Goal: Check status: Check status

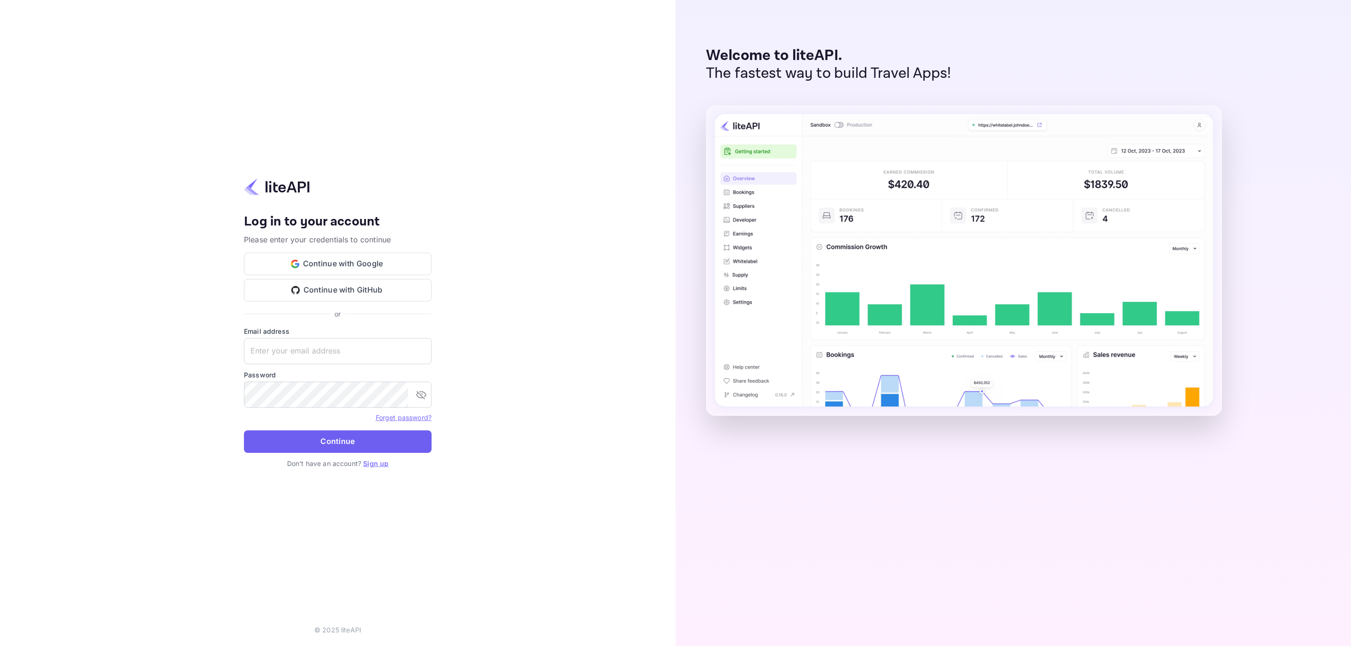
type input "[EMAIL_ADDRESS][DOMAIN_NAME]"
click at [360, 447] on button "Continue" at bounding box center [338, 441] width 188 height 23
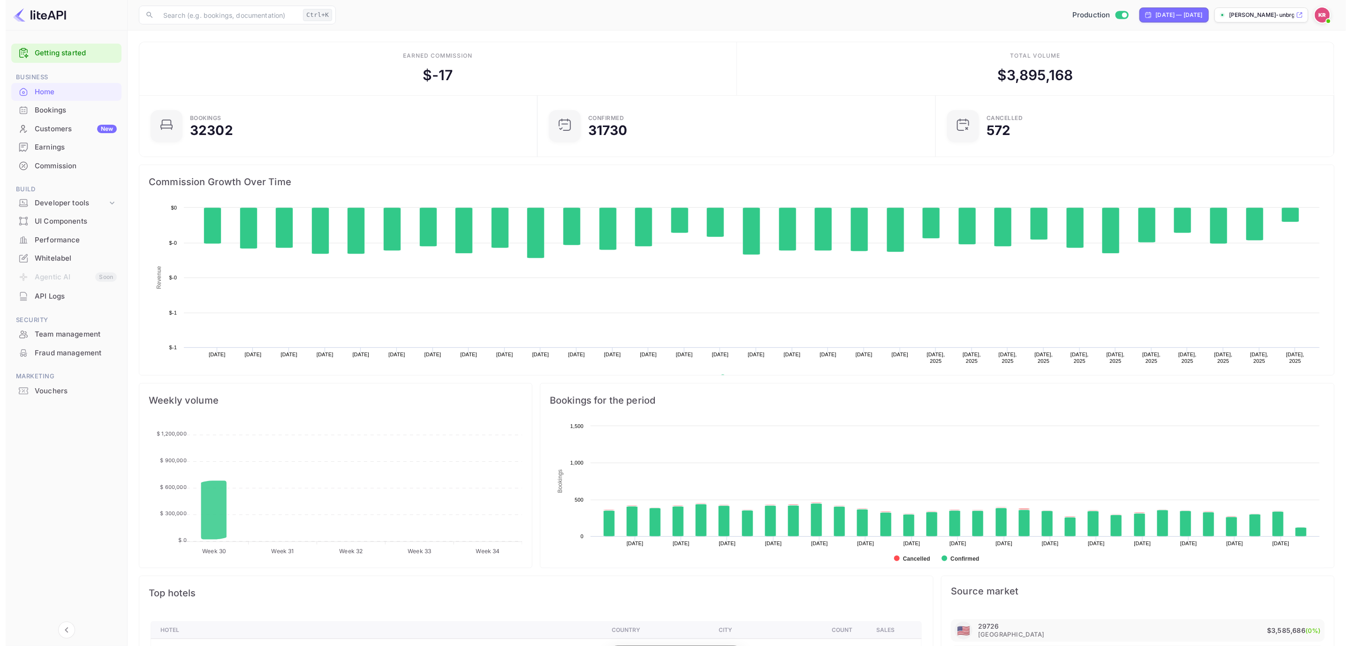
scroll to position [141, 382]
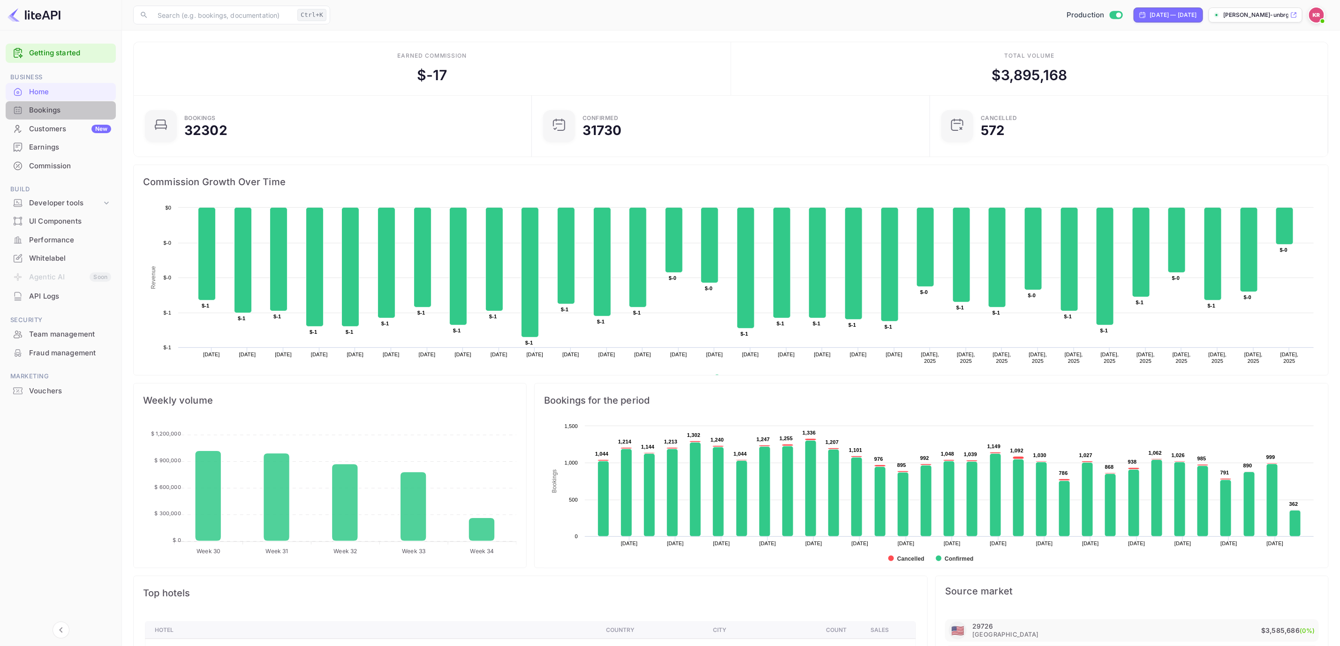
click at [53, 109] on div "Bookings" at bounding box center [70, 110] width 82 height 11
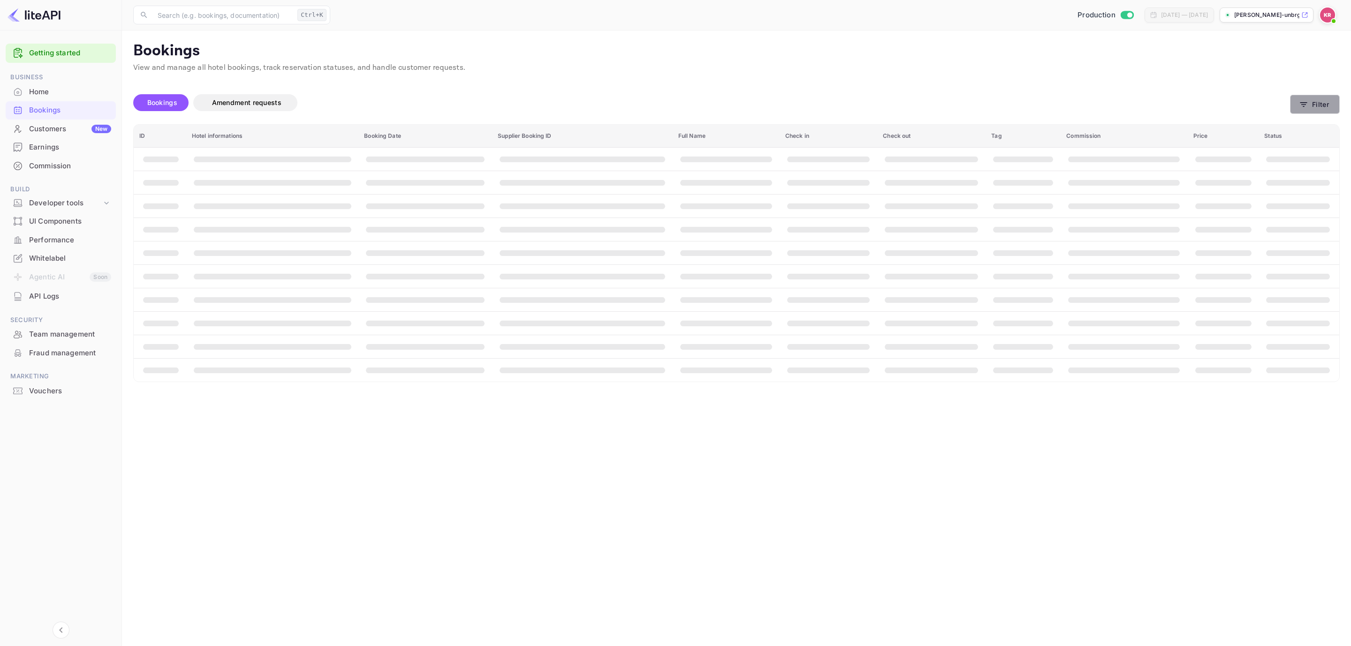
click at [1326, 106] on button "Filter" at bounding box center [1315, 104] width 50 height 19
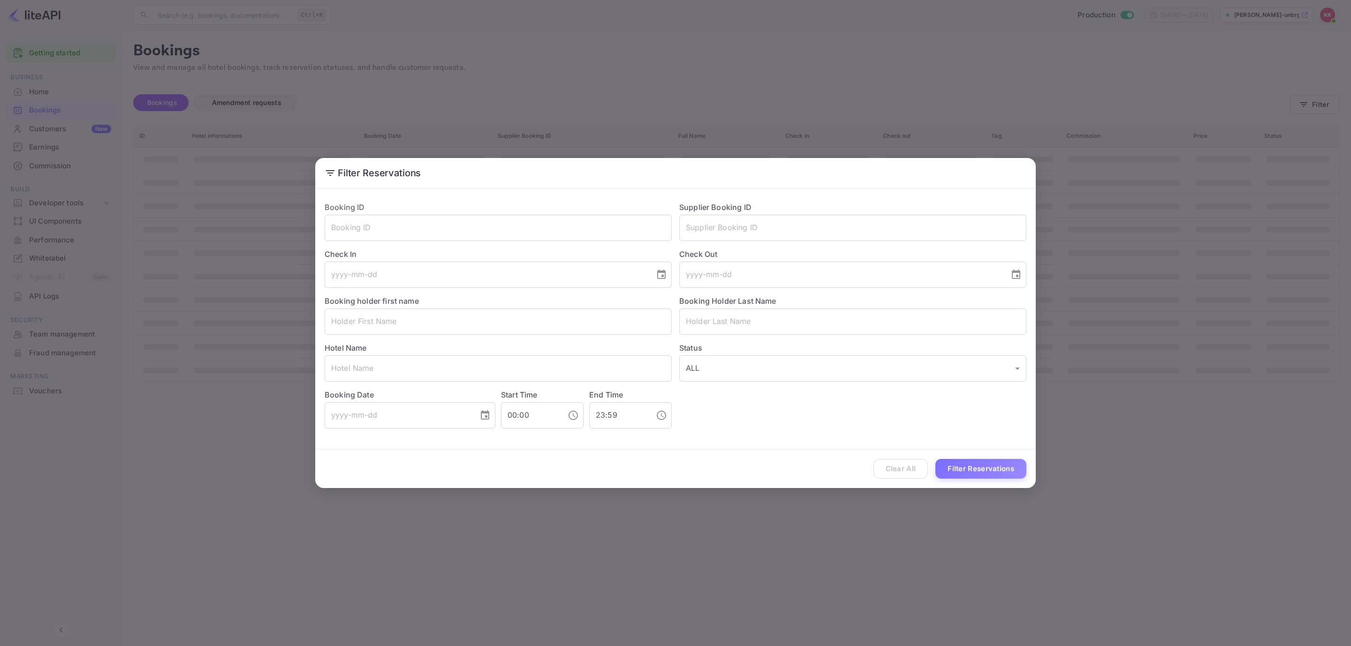
click at [470, 210] on div "Booking ID ​" at bounding box center [494, 217] width 355 height 47
click at [468, 216] on input "text" at bounding box center [498, 228] width 347 height 26
paste input "P0XWQ4r2V"
type input "P0XWQ4r2V"
click at [986, 469] on button "Filter Reservations" at bounding box center [980, 469] width 91 height 20
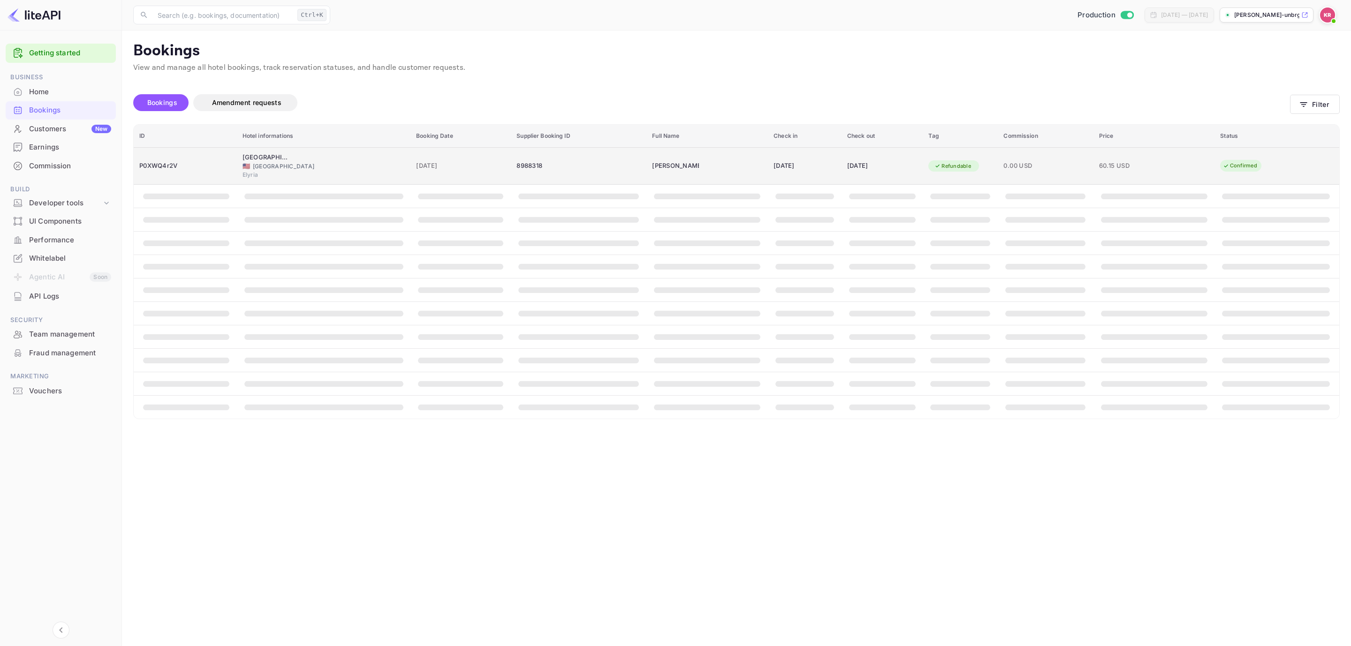
click at [815, 171] on div "[DATE]" at bounding box center [804, 165] width 62 height 15
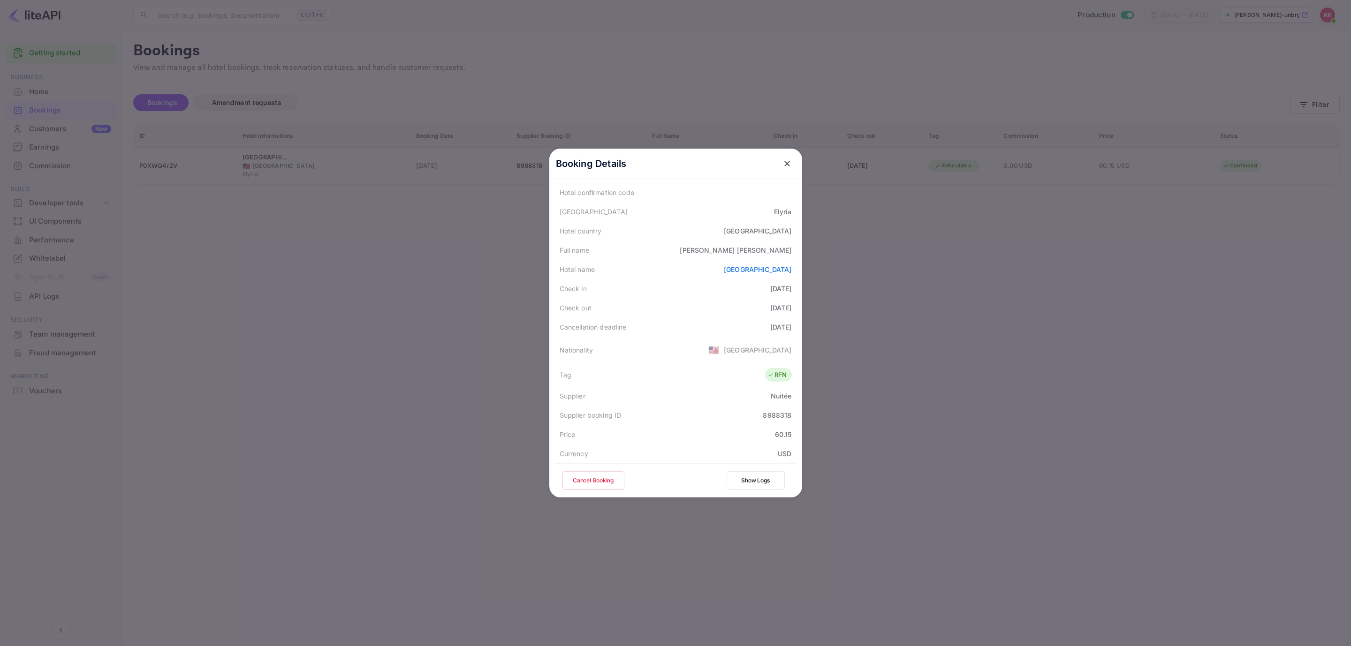
scroll to position [68, 0]
drag, startPoint x: 636, startPoint y: 335, endPoint x: 774, endPoint y: 332, distance: 137.9
click at [771, 335] on div "Cancellation deadline [DATE]" at bounding box center [676, 331] width 242 height 19
click at [781, 332] on div "[DATE]" at bounding box center [781, 331] width 22 height 10
